Goal: Task Accomplishment & Management: Complete application form

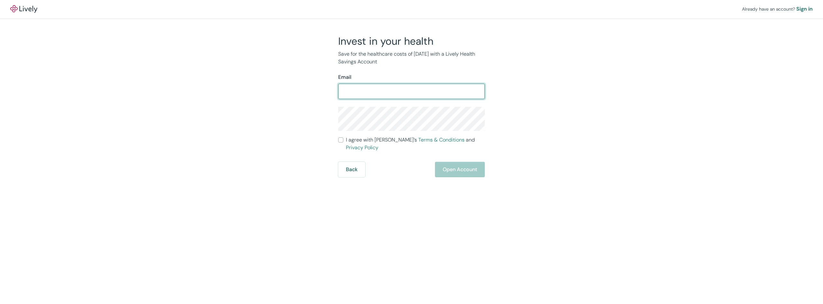
click at [365, 89] on input "Email" at bounding box center [411, 91] width 147 height 13
type input "[EMAIL_ADDRESS][DOMAIN_NAME]"
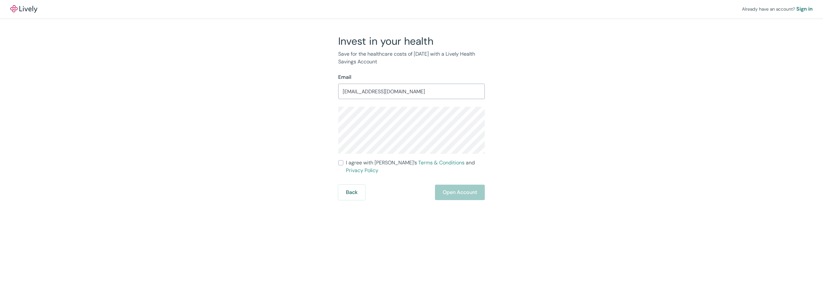
click at [342, 164] on input "I agree with Lively’s Terms & Conditions and Privacy Policy" at bounding box center [340, 162] width 5 height 5
checkbox input "true"
click at [474, 188] on button "Open Account" at bounding box center [460, 192] width 50 height 15
